Goal: Task Accomplishment & Management: Manage account settings

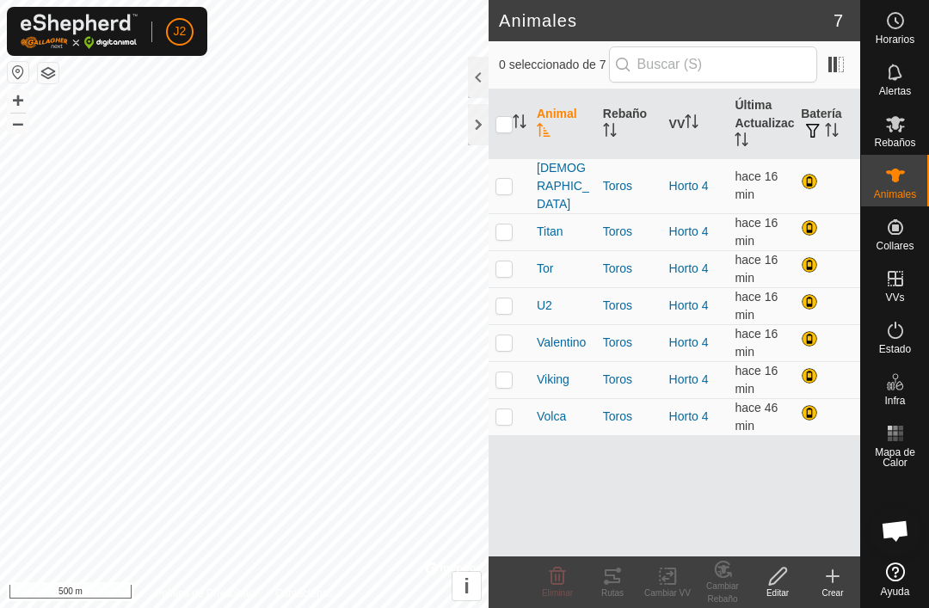
click at [480, 120] on div at bounding box center [478, 124] width 21 height 41
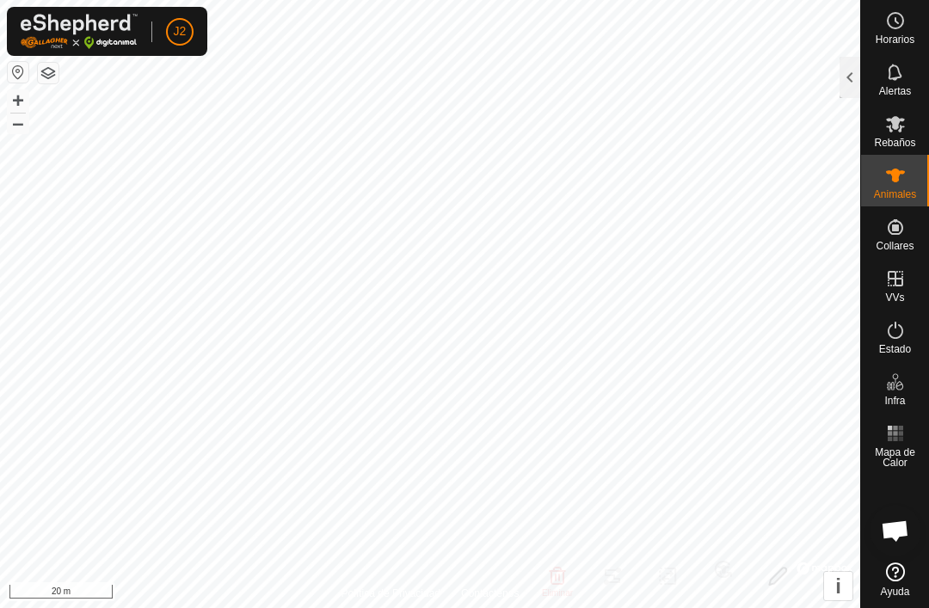
checkbox input "true"
click at [845, 75] on div at bounding box center [850, 77] width 21 height 41
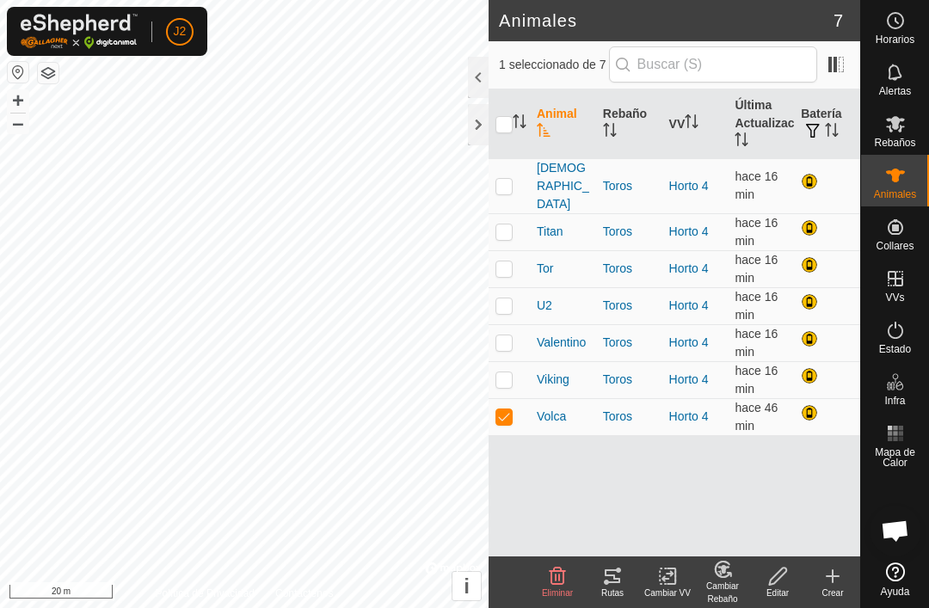
click at [509, 262] on p-checkbox at bounding box center [504, 269] width 17 height 14
checkbox input "true"
click at [515, 398] on td at bounding box center [509, 416] width 41 height 37
checkbox input "false"
click at [481, 132] on div at bounding box center [478, 124] width 21 height 41
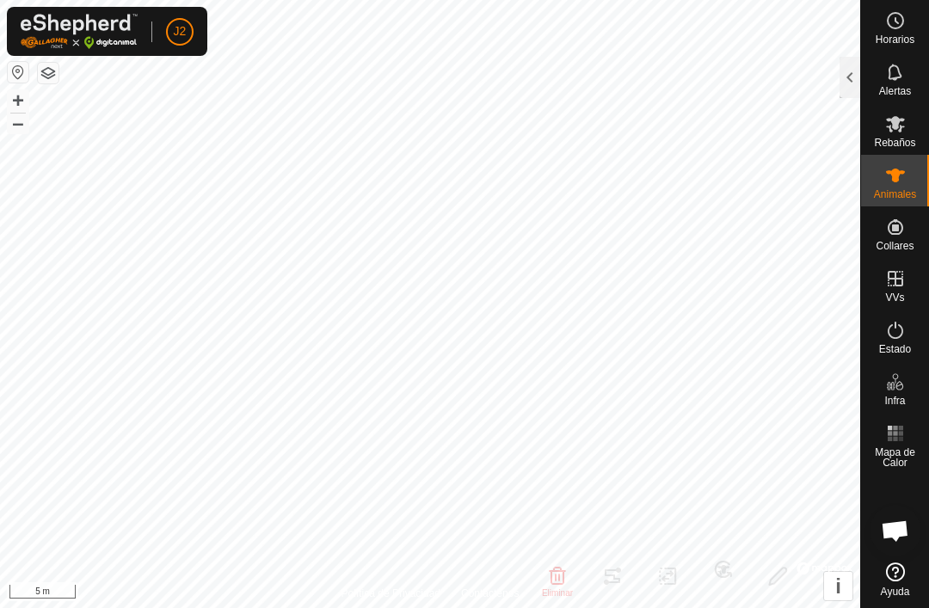
checkbox input "true"
checkbox input "false"
click at [852, 71] on div at bounding box center [850, 77] width 21 height 41
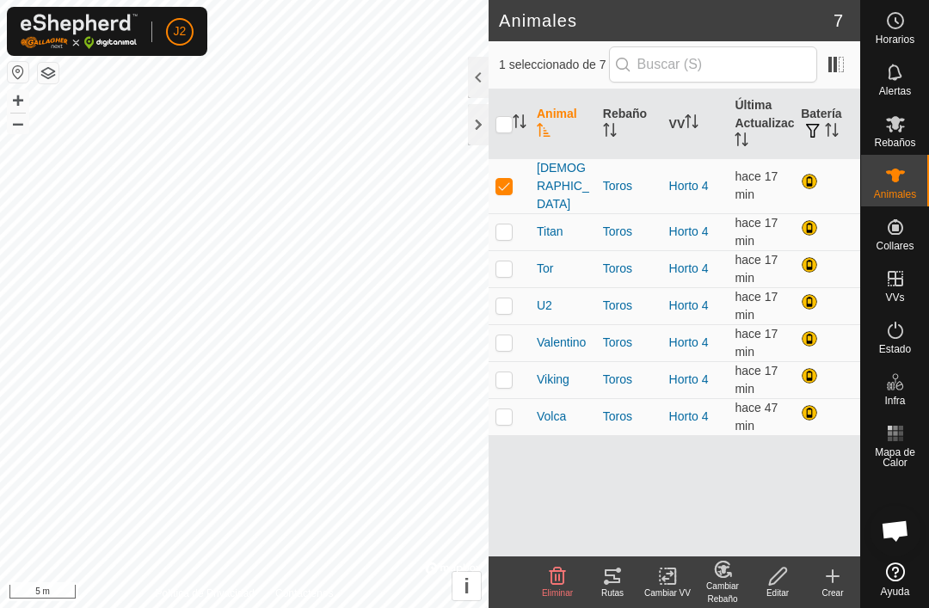
click at [480, 128] on div at bounding box center [478, 124] width 21 height 41
